Goal: Find contact information: Find contact information

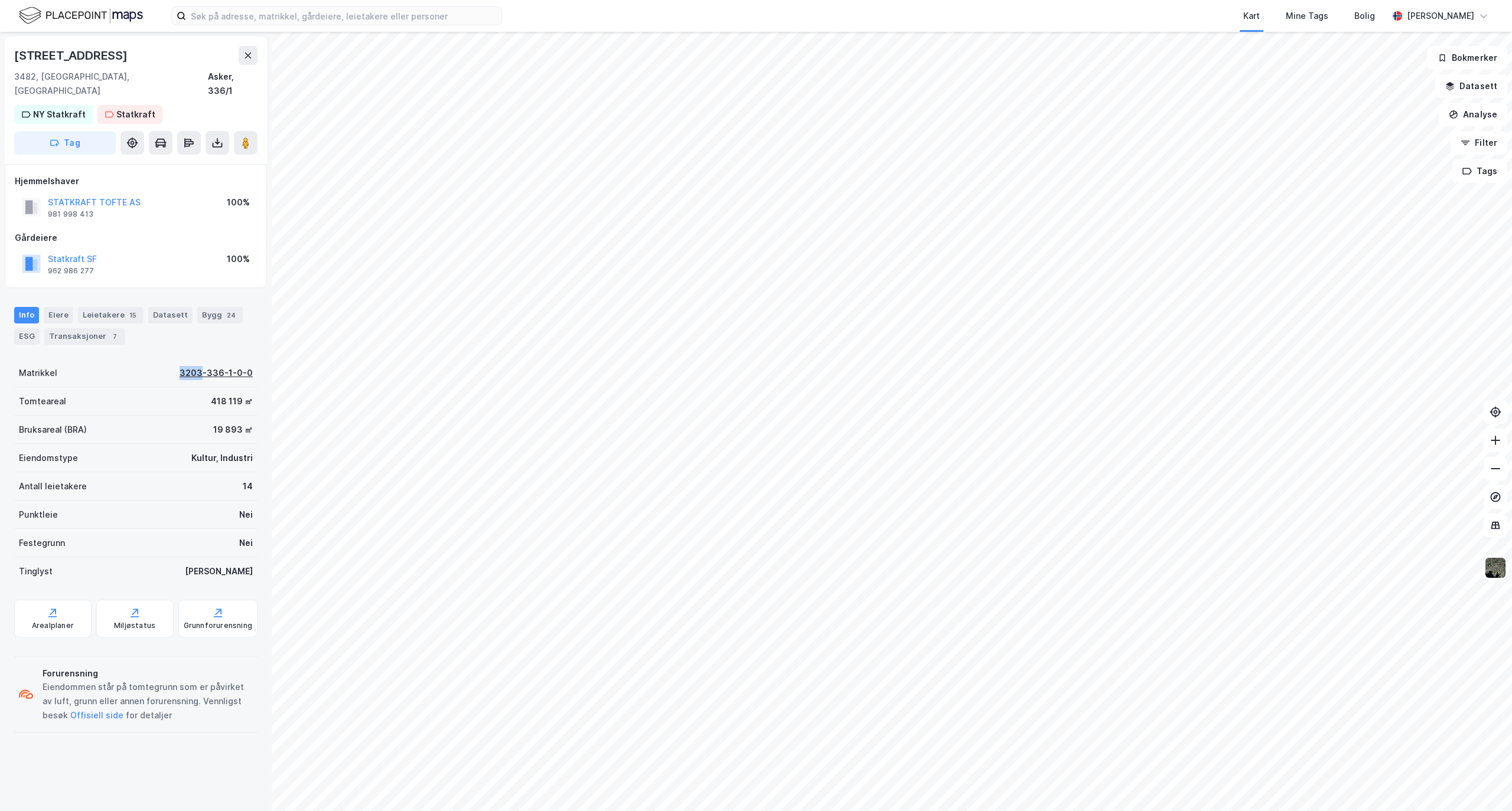
drag, startPoint x: 162, startPoint y: 357, endPoint x: 195, endPoint y: 360, distance: 33.1
click at [195, 360] on div "Matrikkel 3203-336-1-0-0" at bounding box center [136, 372] width 243 height 28
copy div "3203"
drag, startPoint x: 149, startPoint y: 188, endPoint x: 45, endPoint y: 186, distance: 104.0
click at [45, 194] on div "STATKRAFT TOFTE AS 981 998 413 100%" at bounding box center [135, 207] width 242 height 28
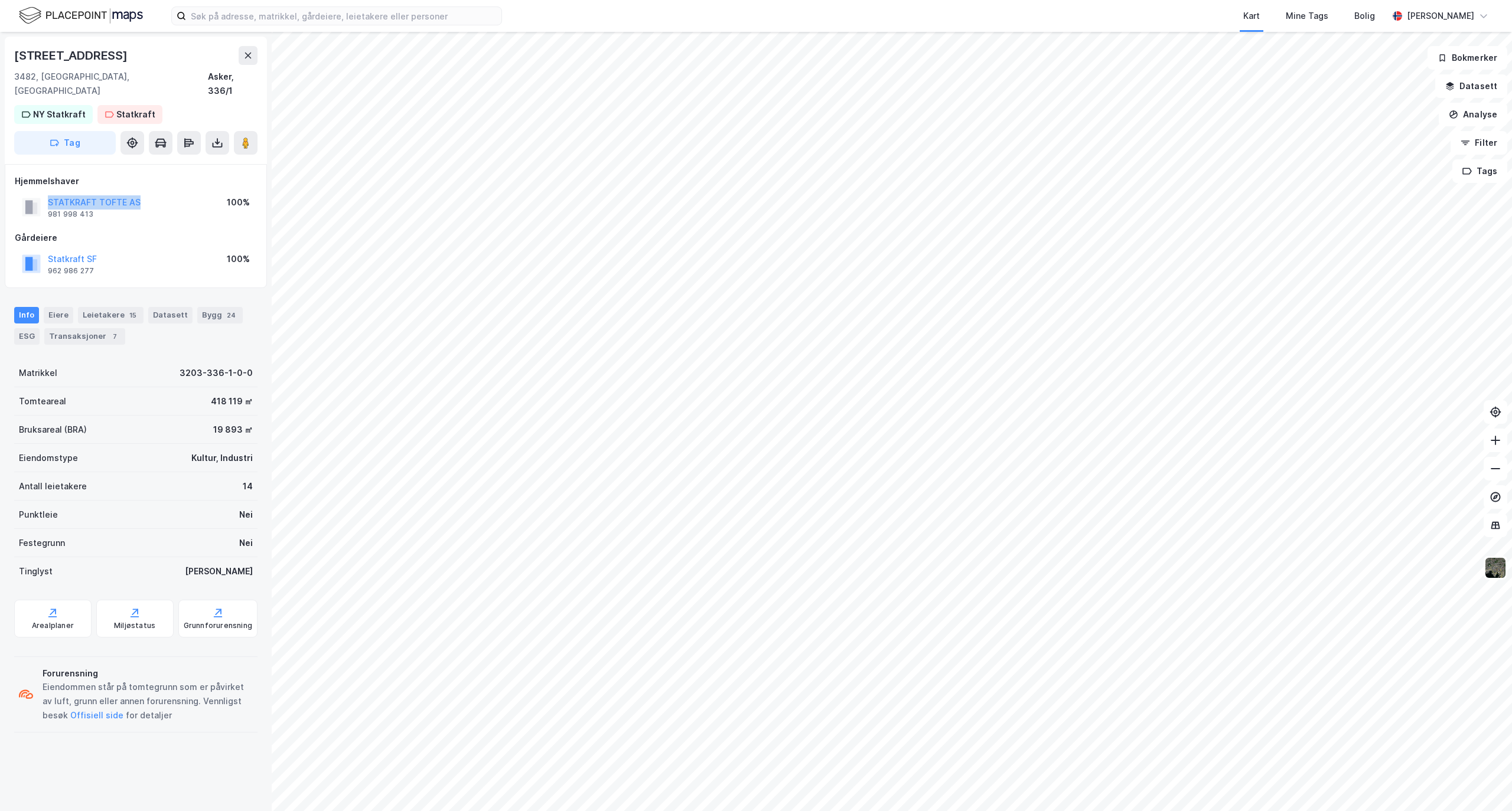
copy button "STATKRAFT TOFTE AS"
drag, startPoint x: 101, startPoint y: 203, endPoint x: 45, endPoint y: 201, distance: 56.0
click at [45, 201] on div "STATKRAFT TOFTE AS 981 998 413" at bounding box center [81, 207] width 119 height 23
copy div "981 998 413"
